Goal: Navigation & Orientation: Find specific page/section

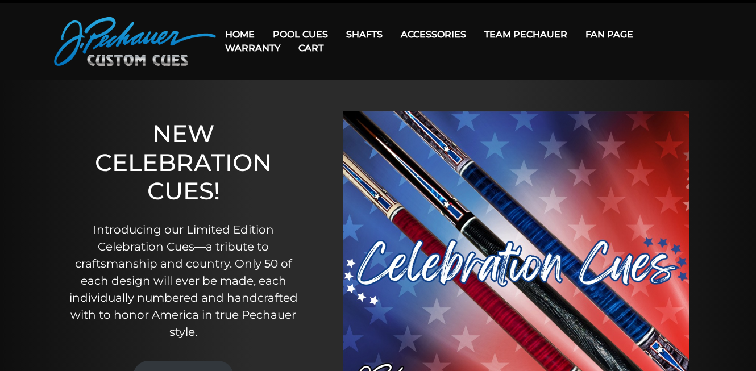
scroll to position [5, 0]
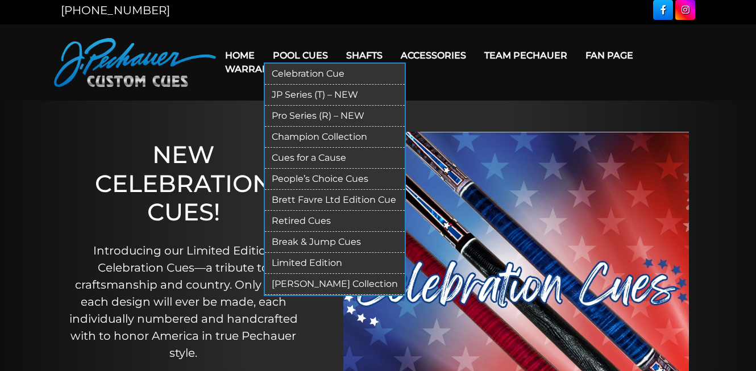
click at [303, 89] on link "JP Series (T) – NEW" at bounding box center [335, 95] width 140 height 21
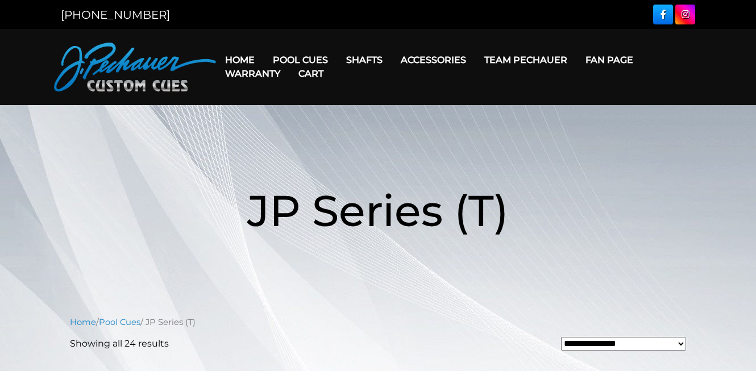
click at [303, 61] on link "Cart" at bounding box center [310, 73] width 43 height 29
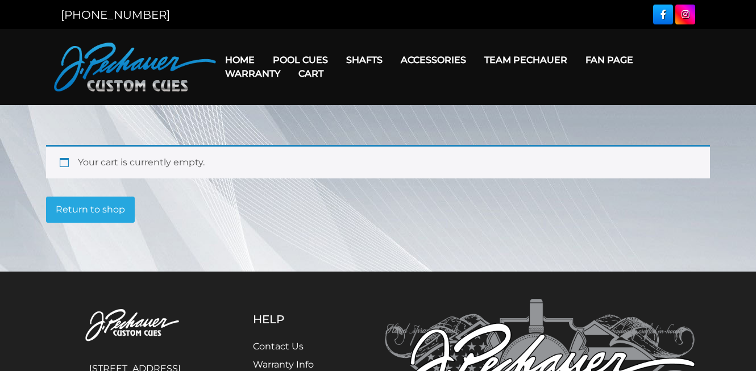
click at [308, 63] on link "Cart" at bounding box center [310, 73] width 43 height 29
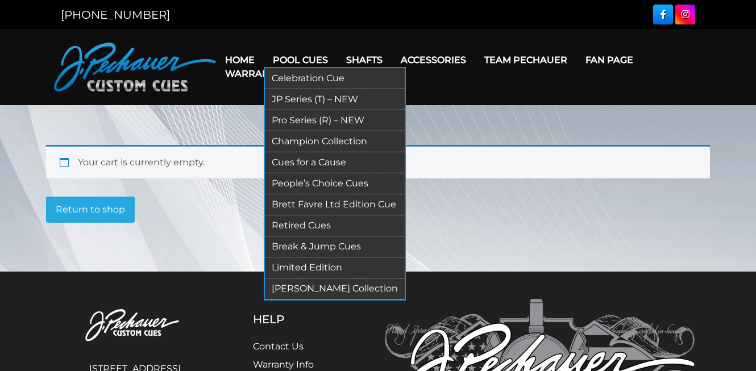
click at [297, 118] on link "Pro Series (R) – NEW" at bounding box center [335, 120] width 140 height 21
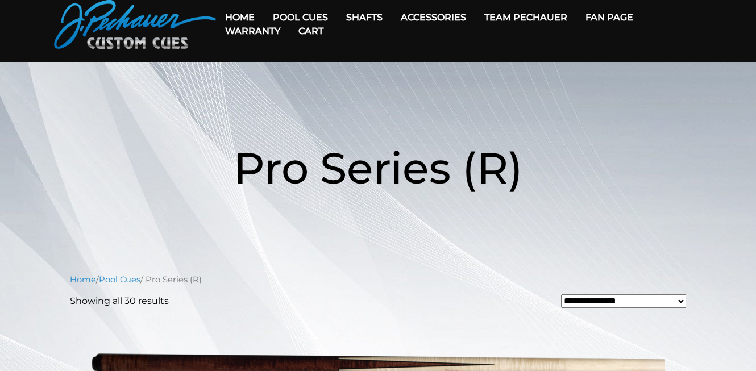
scroll to position [35, 0]
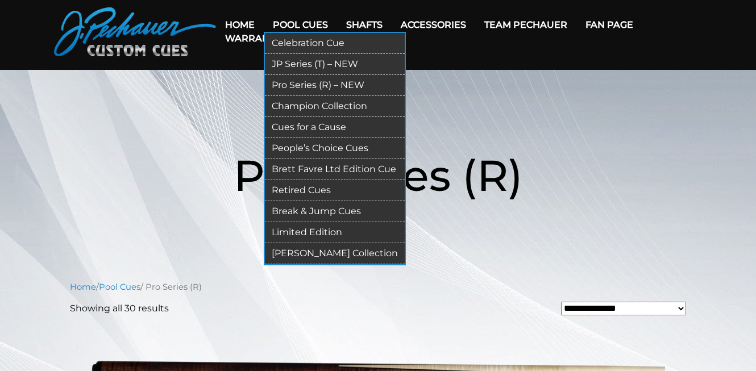
click at [309, 108] on link "Champion Collection" at bounding box center [335, 106] width 140 height 21
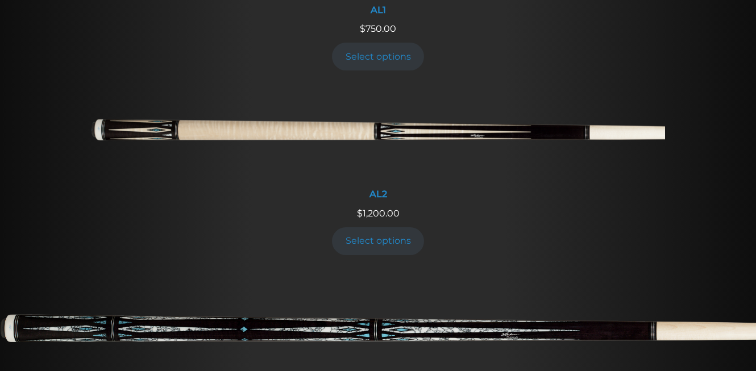
scroll to position [644, 0]
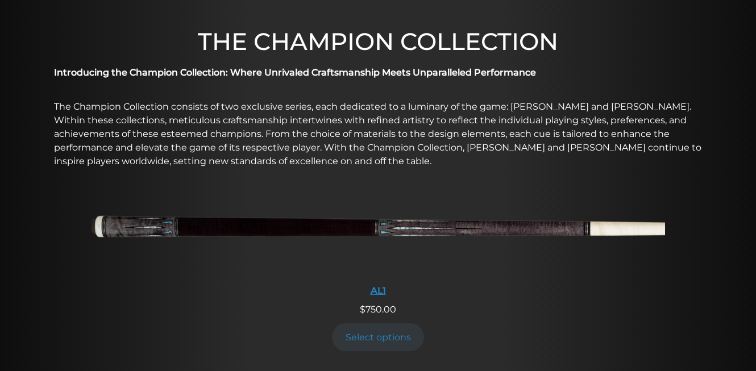
scroll to position [0, 0]
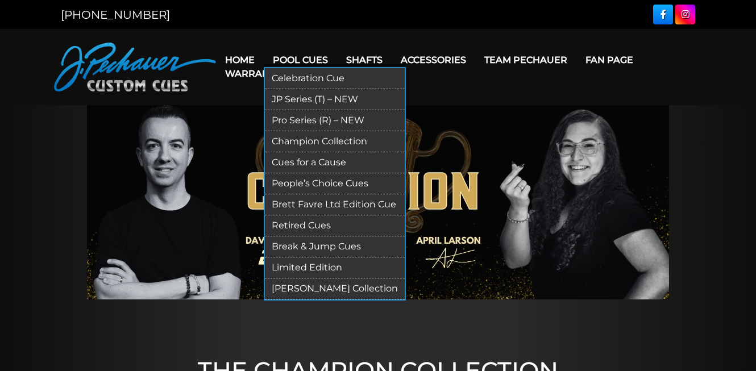
click at [290, 179] on link "People’s Choice Cues" at bounding box center [335, 183] width 140 height 21
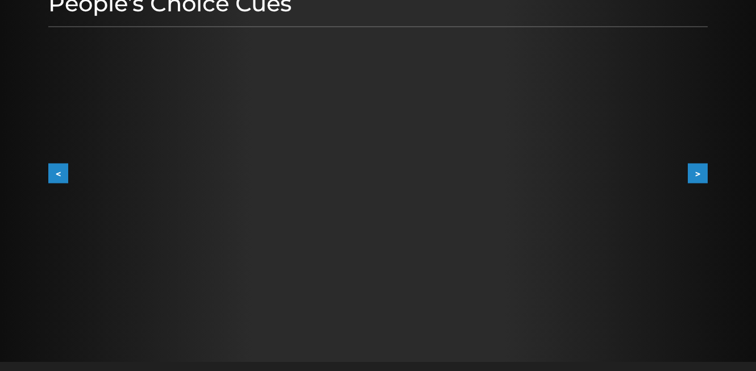
scroll to position [171, 0]
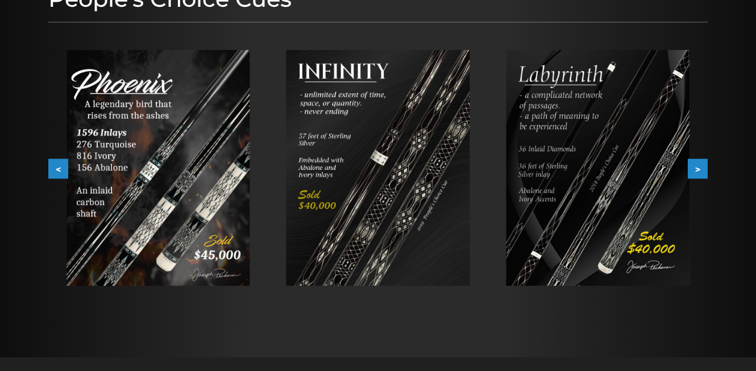
click at [698, 173] on button ">" at bounding box center [698, 169] width 20 height 20
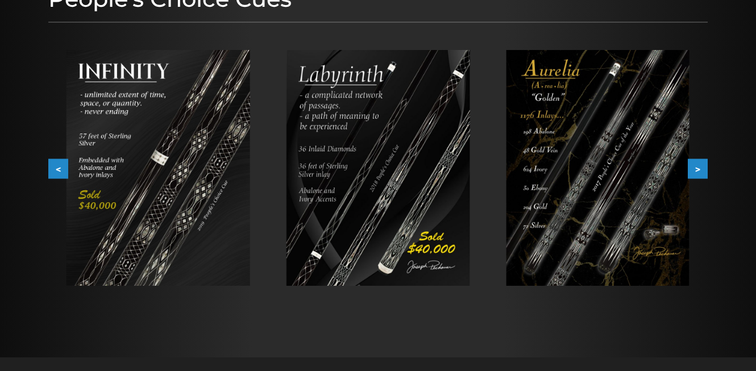
click at [698, 173] on button ">" at bounding box center [698, 169] width 20 height 20
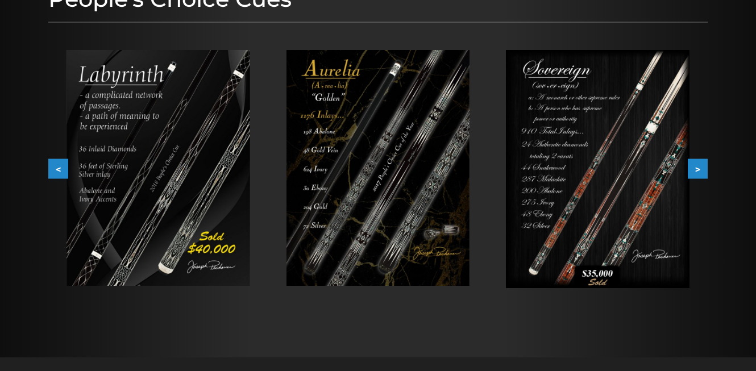
click at [698, 173] on button ">" at bounding box center [698, 169] width 20 height 20
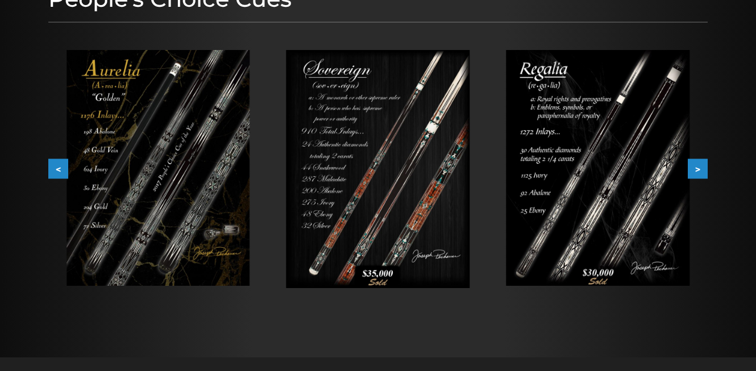
click at [698, 173] on button ">" at bounding box center [698, 169] width 20 height 20
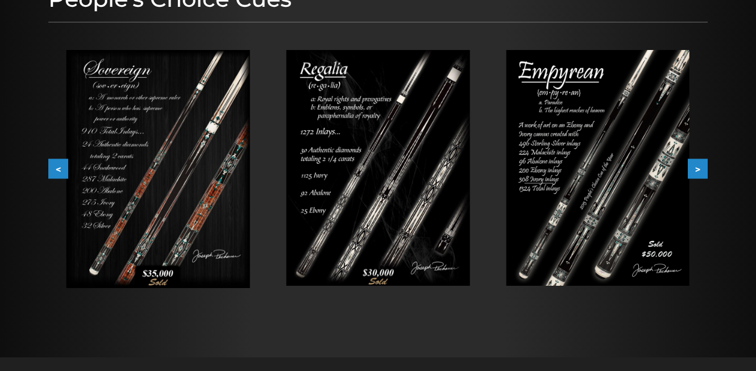
click at [698, 173] on button ">" at bounding box center [698, 169] width 20 height 20
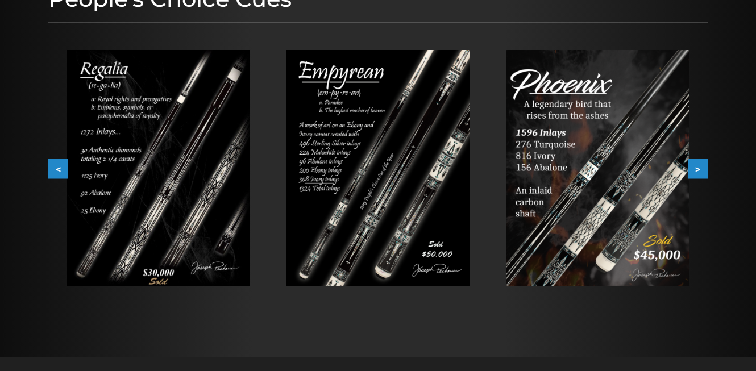
click at [698, 173] on button ">" at bounding box center [698, 169] width 20 height 20
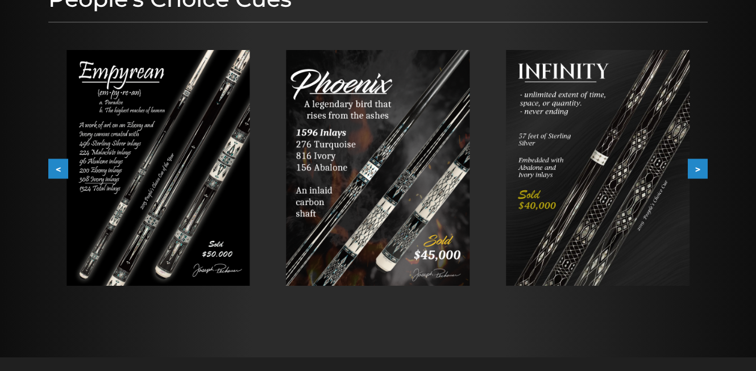
click at [698, 173] on button ">" at bounding box center [698, 169] width 20 height 20
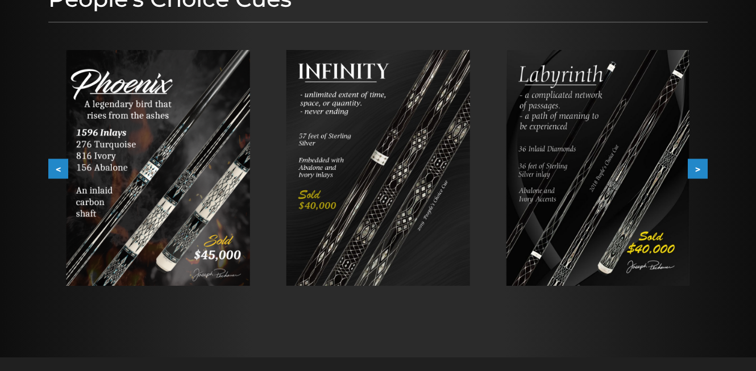
click at [698, 173] on button ">" at bounding box center [698, 169] width 20 height 20
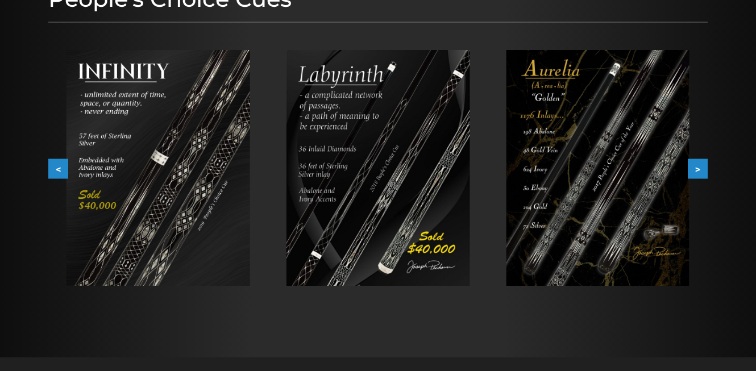
click at [698, 173] on button ">" at bounding box center [698, 169] width 20 height 20
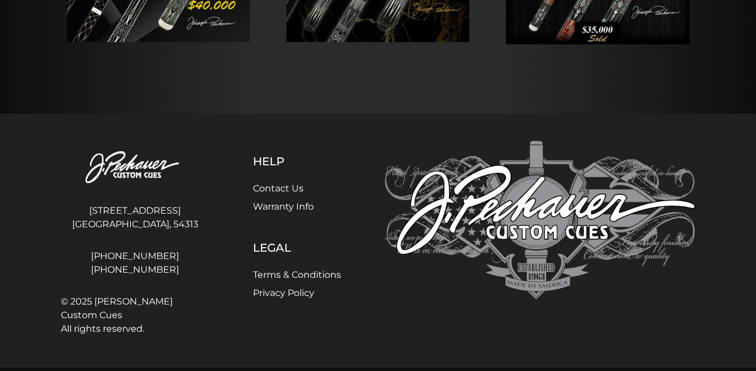
scroll to position [420, 0]
